Goal: Transaction & Acquisition: Purchase product/service

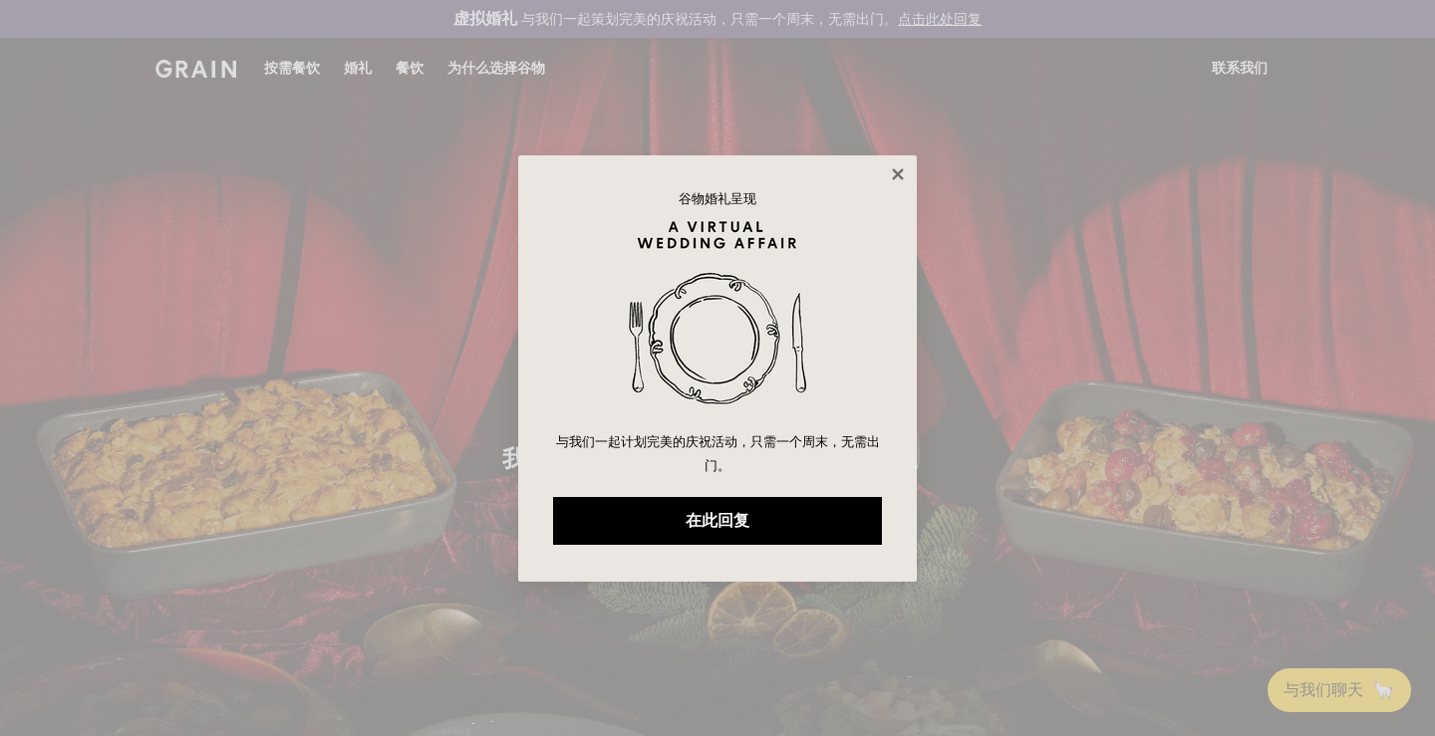
click at [904, 174] on icon at bounding box center [898, 174] width 18 height 18
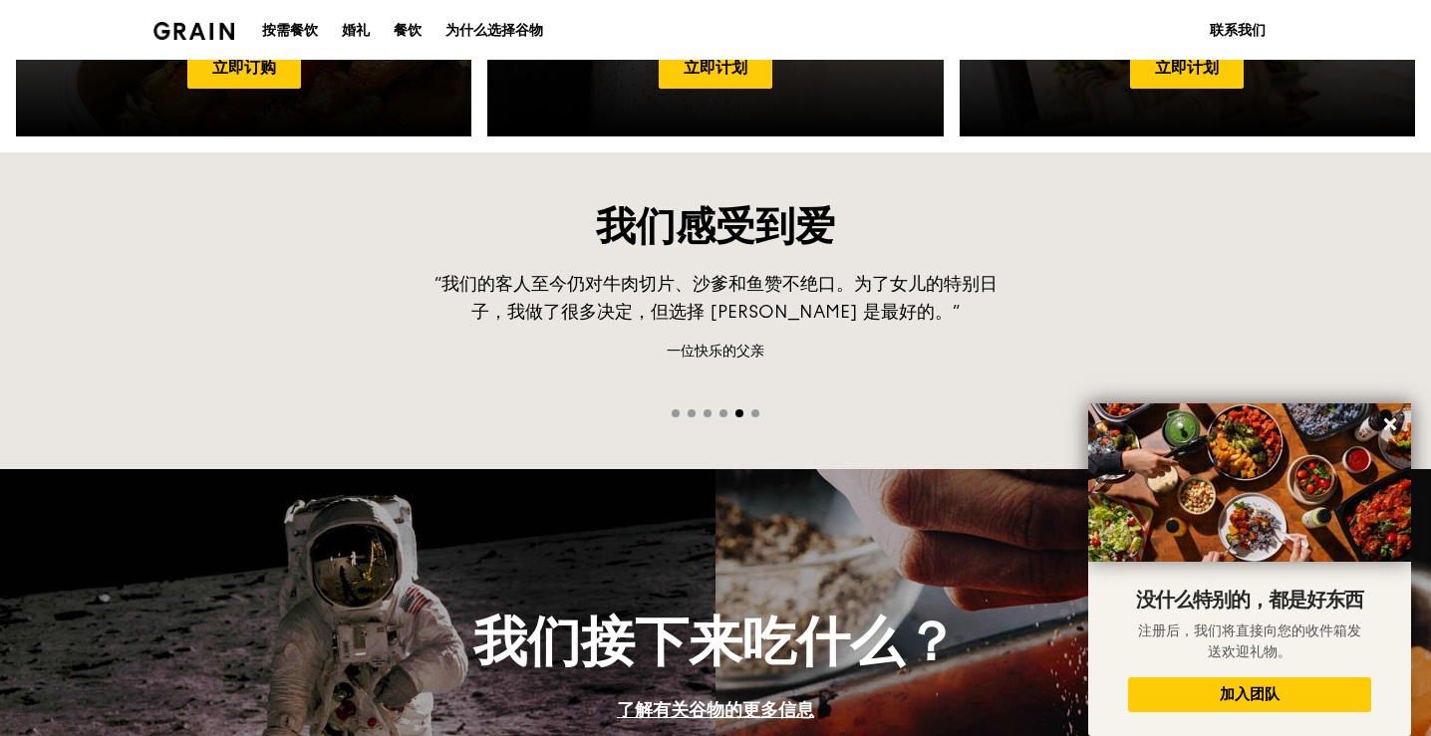
scroll to position [1295, 0]
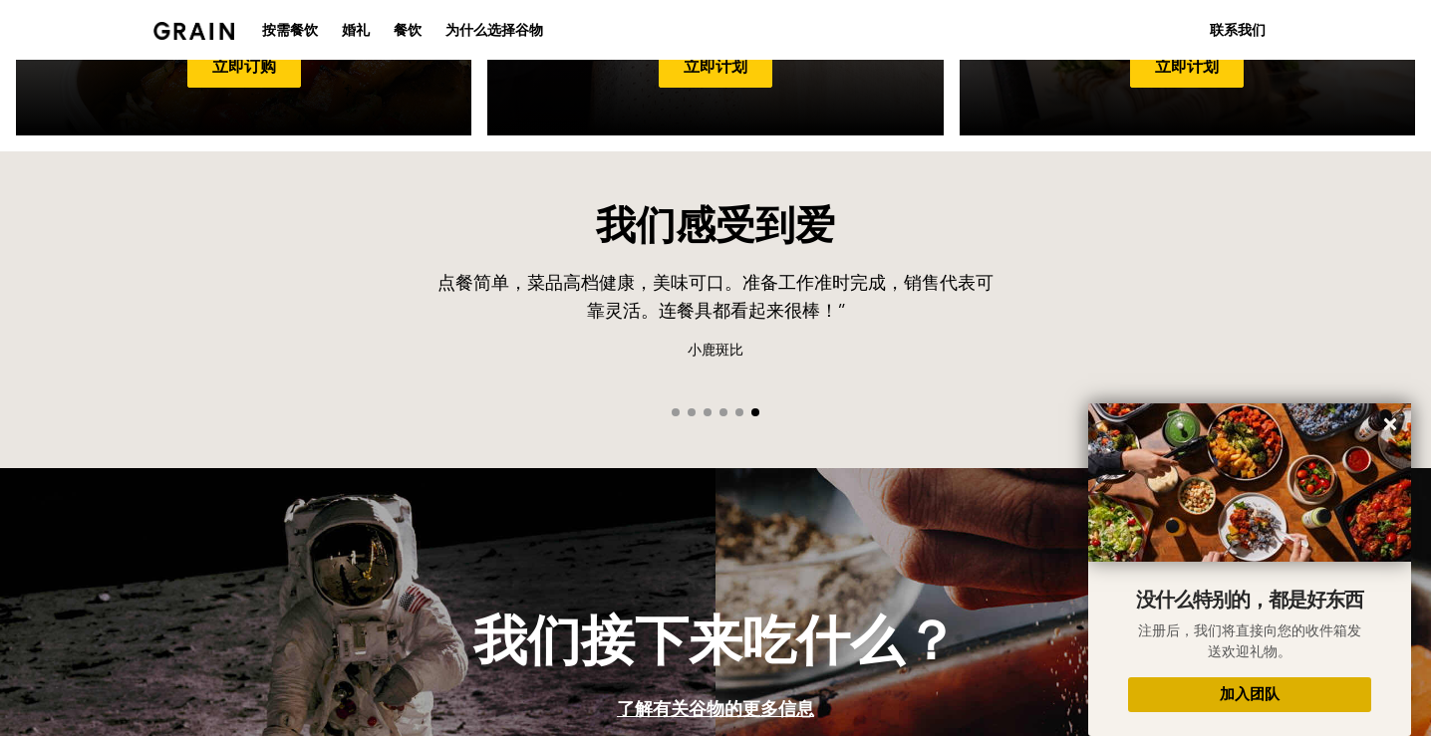
click at [1233, 703] on button "加入团队" at bounding box center [1249, 695] width 243 height 35
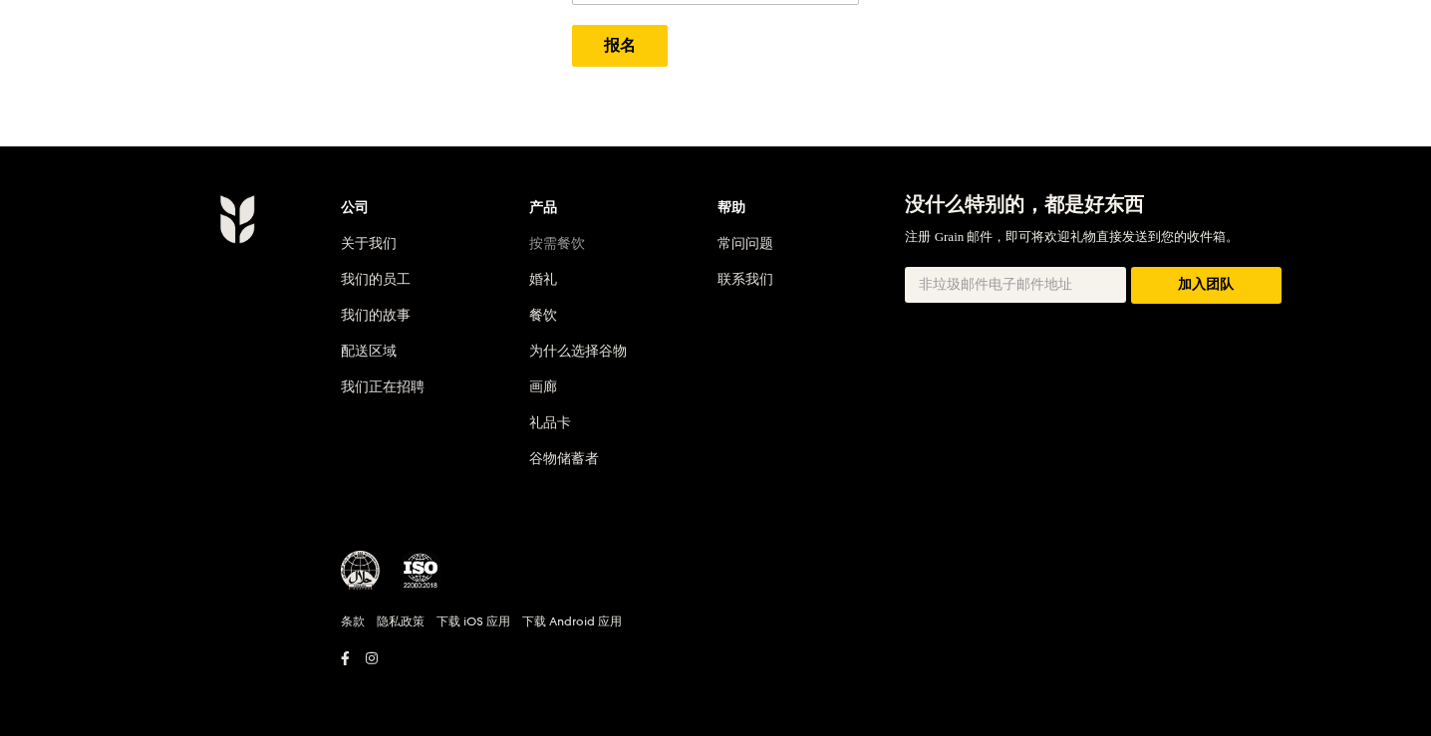
scroll to position [698, 0]
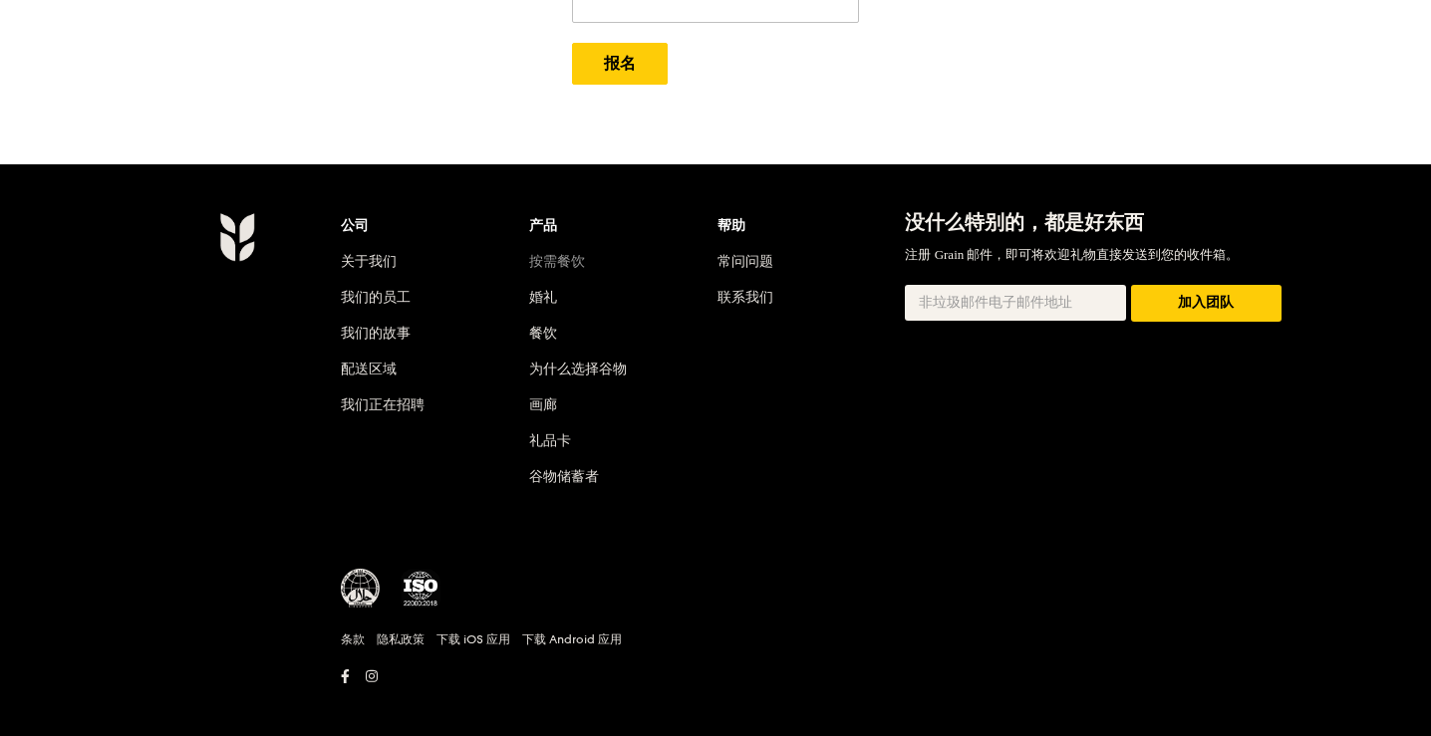
click at [552, 253] on font "按需餐饮" at bounding box center [557, 261] width 56 height 17
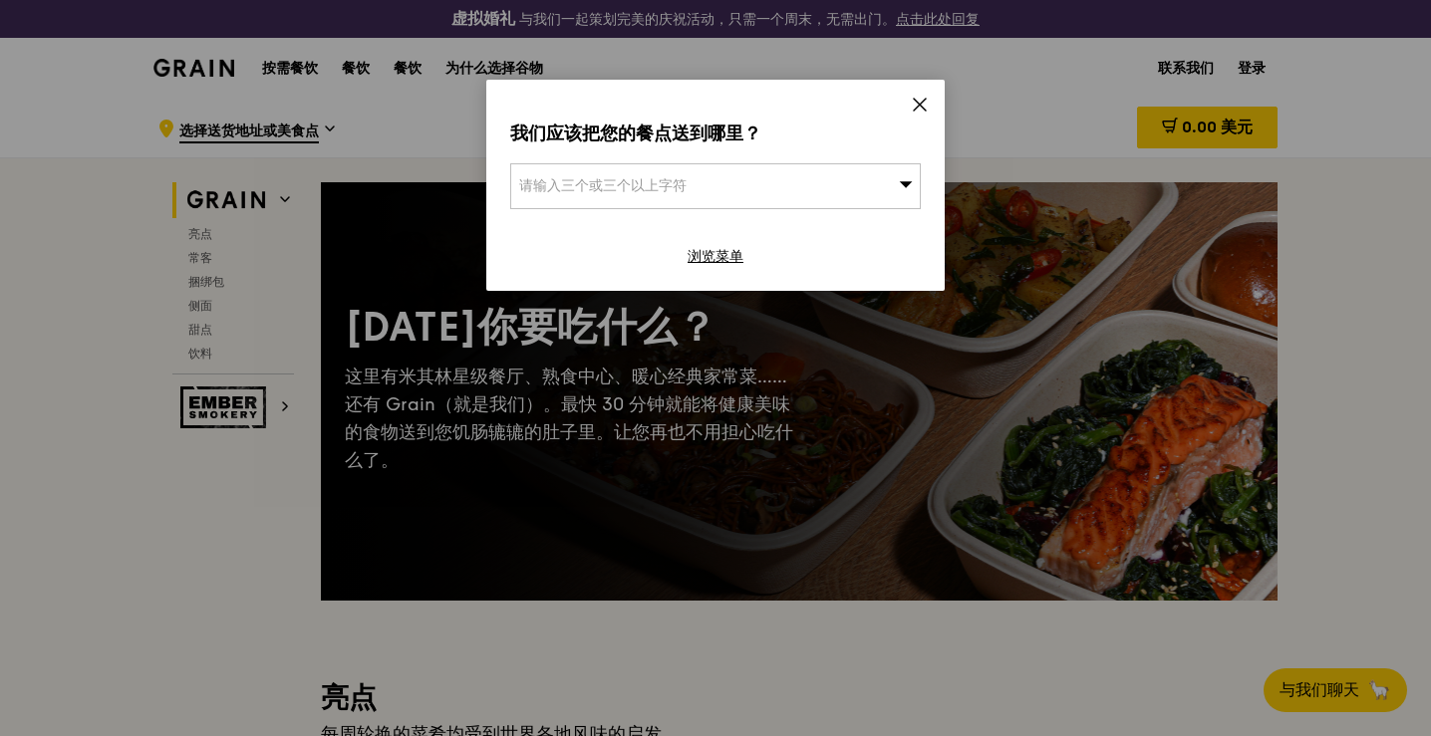
click at [690, 183] on div "请输入三个或三个以上字符" at bounding box center [715, 186] width 411 height 46
click at [919, 107] on icon at bounding box center [920, 105] width 12 height 12
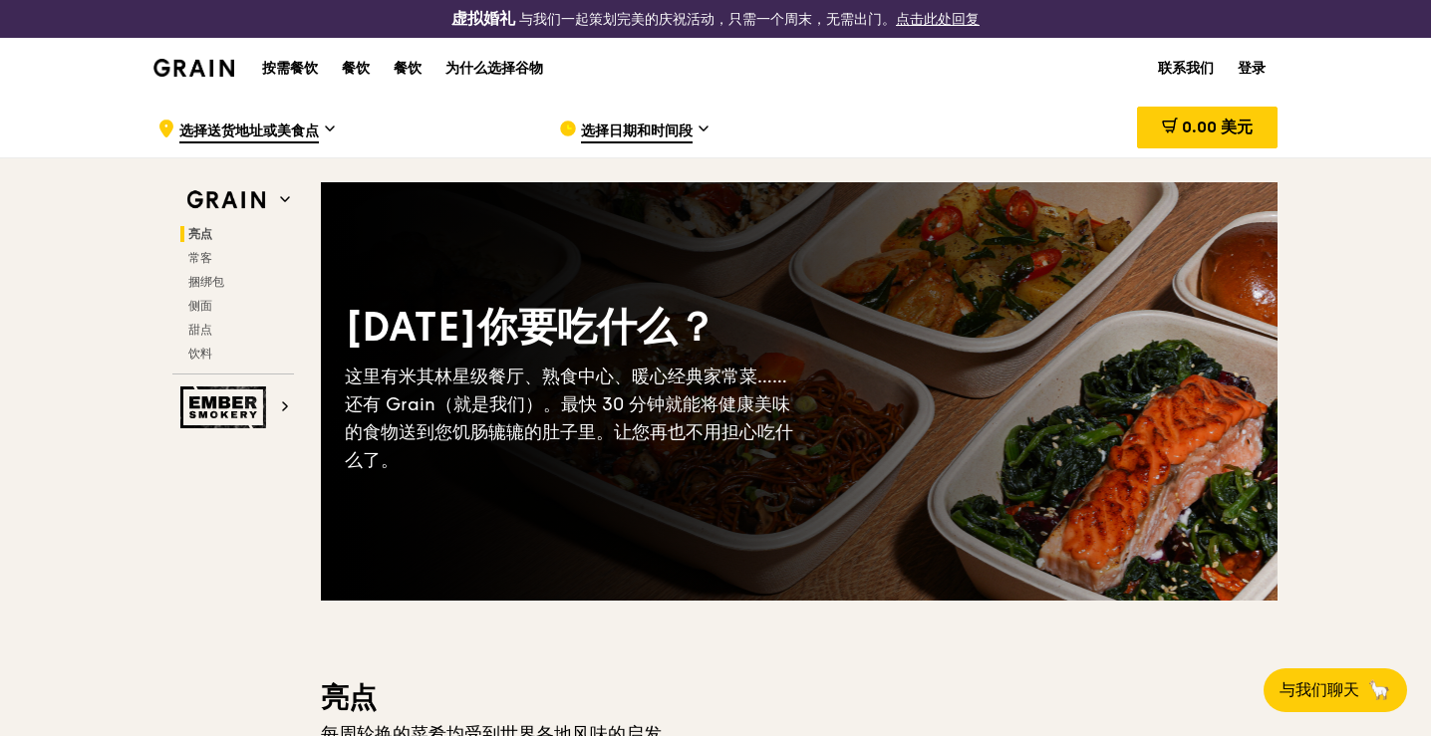
click at [664, 128] on font "选择日期和时间段" at bounding box center [637, 131] width 112 height 17
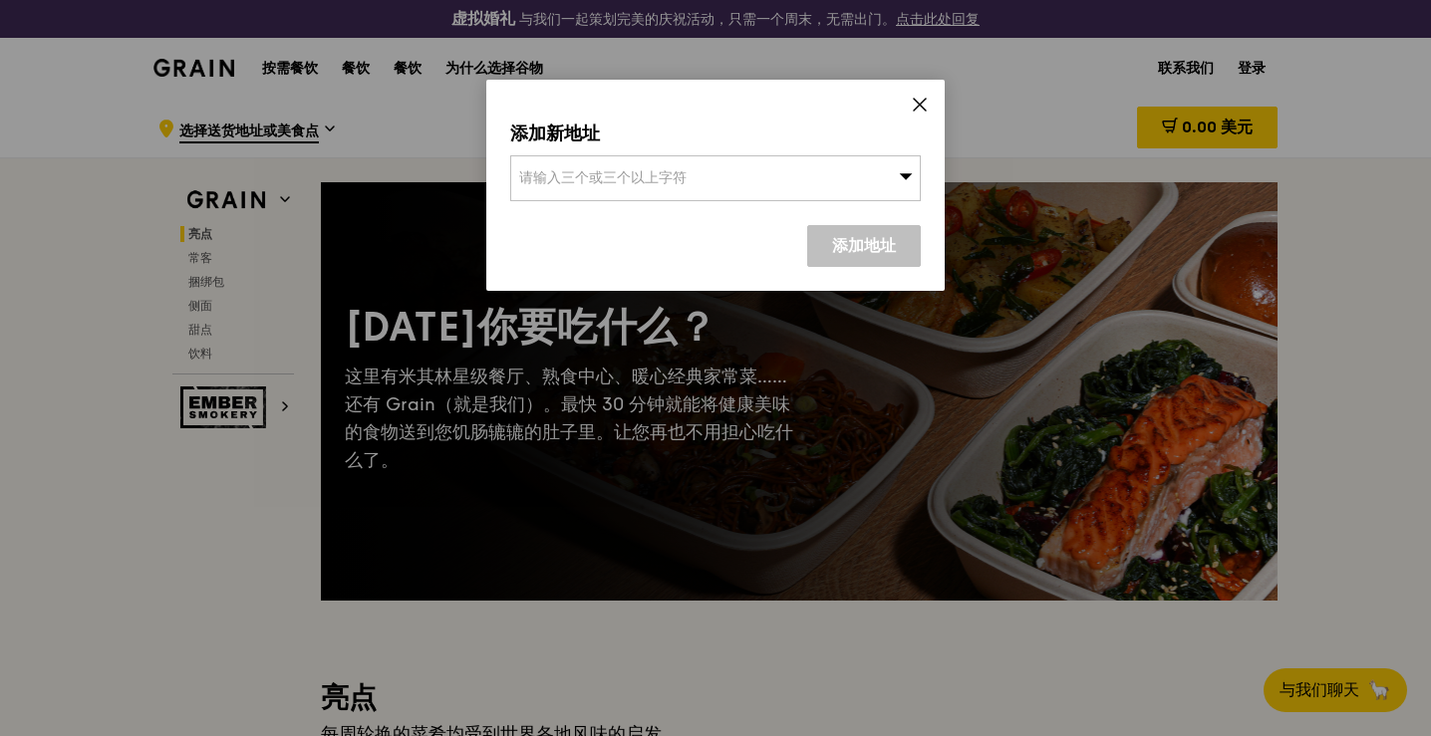
click at [910, 107] on div "添加新地址 请输入三个或三个以上字符 添加地址" at bounding box center [715, 185] width 458 height 211
click at [914, 103] on icon at bounding box center [920, 105] width 18 height 18
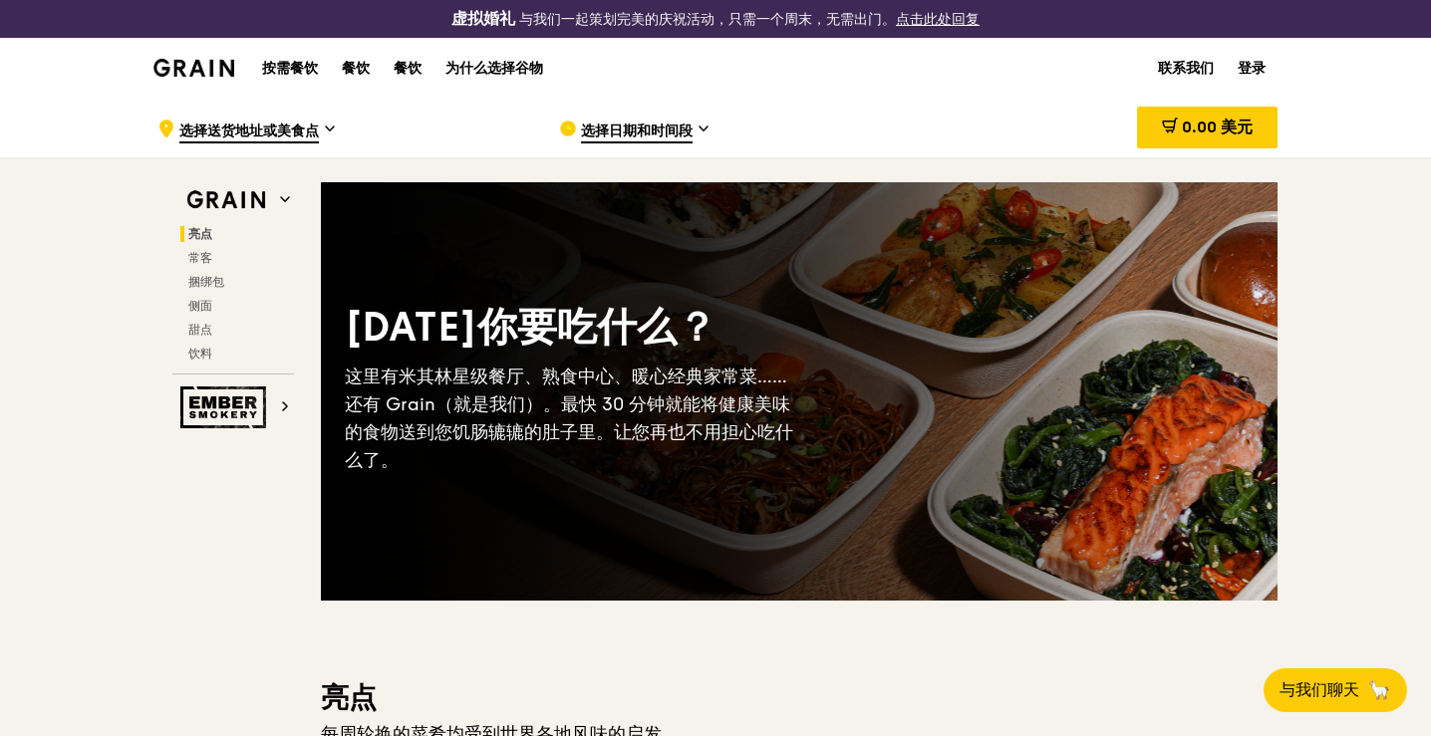
click at [947, 17] on font "点击此处回复" at bounding box center [938, 19] width 84 height 17
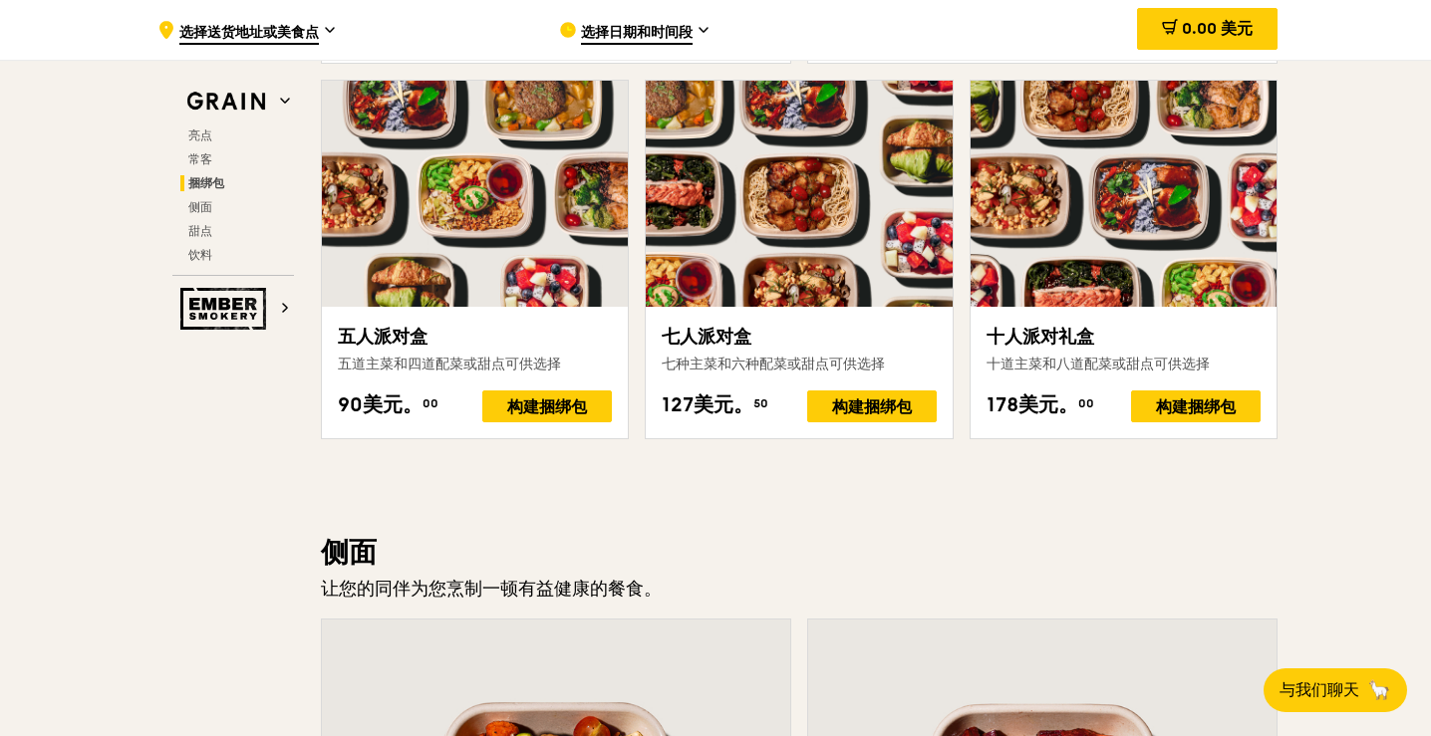
scroll to position [4317, 0]
